Goal: Transaction & Acquisition: Download file/media

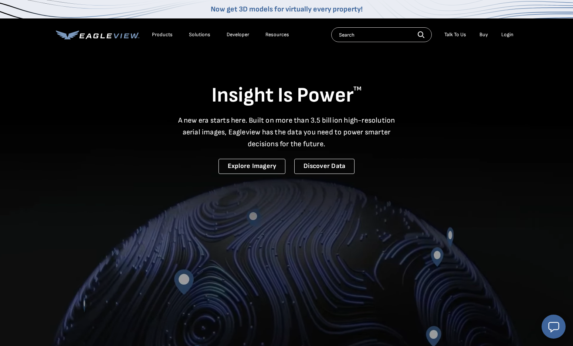
click at [510, 33] on div "Login" at bounding box center [507, 34] width 12 height 7
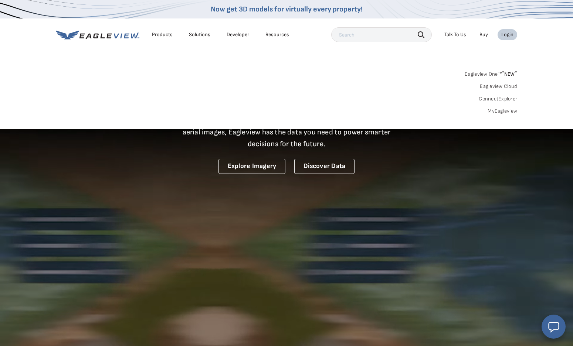
click at [515, 109] on link "MyEagleview" at bounding box center [503, 111] width 30 height 7
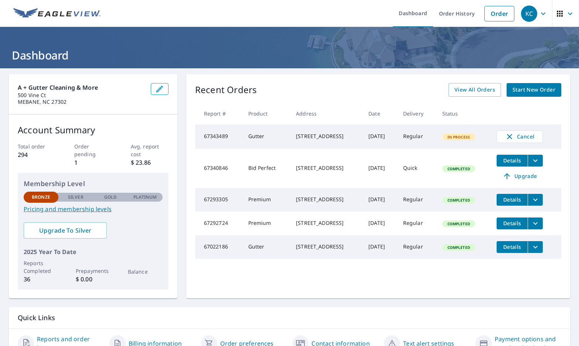
click at [534, 227] on icon "filesDropdownBtn-67292724" at bounding box center [535, 223] width 9 height 9
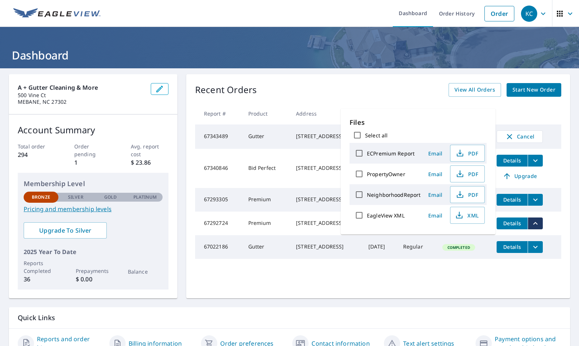
click at [396, 158] on div "ECPremium Report" at bounding box center [386, 154] width 69 height 16
click at [467, 152] on span "PDF" at bounding box center [467, 153] width 24 height 9
